Goal: Entertainment & Leisure: Consume media (video, audio)

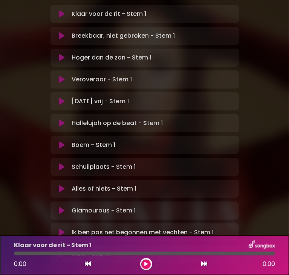
scroll to position [113, 0]
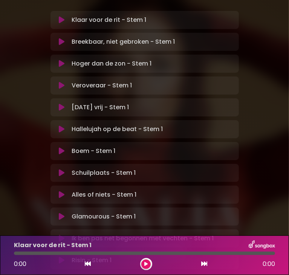
click at [64, 213] on icon at bounding box center [62, 217] width 6 height 8
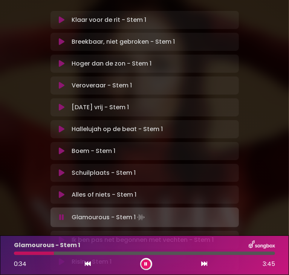
click at [45, 252] on div at bounding box center [34, 253] width 40 height 3
click at [45, 252] on div at bounding box center [35, 253] width 42 height 3
click at [145, 262] on icon at bounding box center [146, 264] width 3 height 5
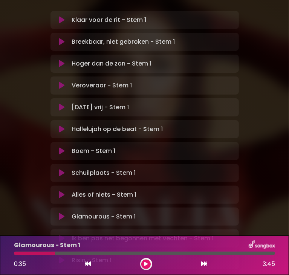
click at [44, 252] on div at bounding box center [34, 253] width 41 height 3
click at [49, 252] on div at bounding box center [34, 253] width 41 height 3
click at [55, 254] on div at bounding box center [144, 253] width 261 height 3
click at [147, 264] on icon at bounding box center [145, 264] width 3 height 5
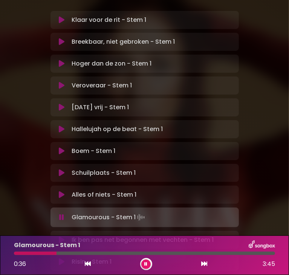
click at [48, 252] on div at bounding box center [35, 253] width 43 height 3
click at [21, 253] on div at bounding box center [54, 253] width 81 height 3
click at [128, 254] on div at bounding box center [83, 253] width 138 height 3
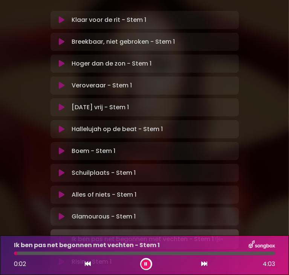
click at [148, 263] on button at bounding box center [145, 264] width 9 height 9
